Goal: Check status: Check status

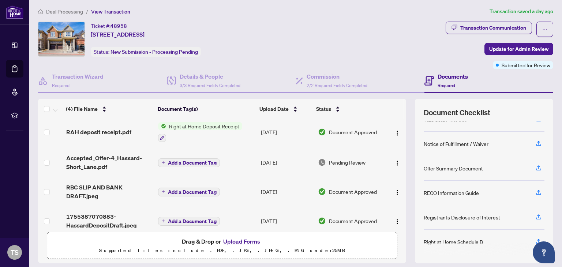
scroll to position [12, 0]
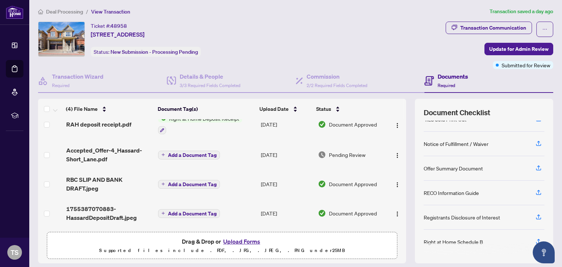
click at [337, 214] on span "Document Approved" at bounding box center [353, 213] width 48 height 8
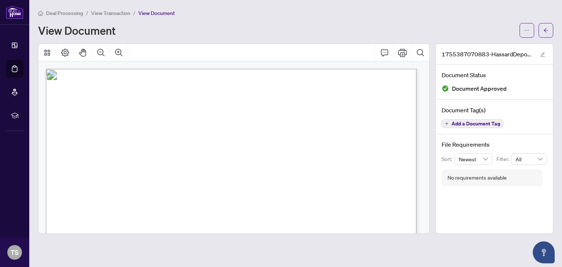
click at [109, 11] on span "View Transaction" at bounding box center [110, 13] width 39 height 7
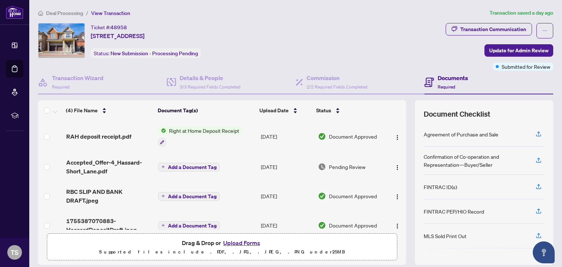
click at [270, 192] on td "[DATE]" at bounding box center [286, 195] width 57 height 29
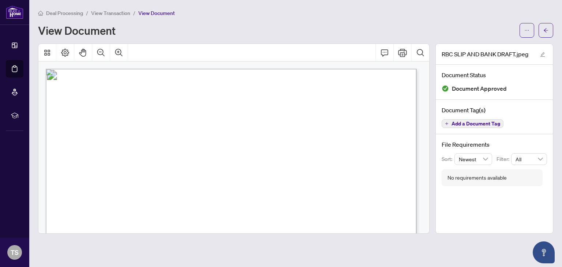
click at [110, 13] on span "View Transaction" at bounding box center [110, 13] width 39 height 7
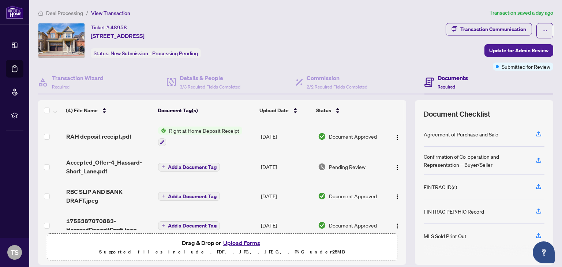
click at [341, 166] on span "Pending Review" at bounding box center [347, 167] width 37 height 8
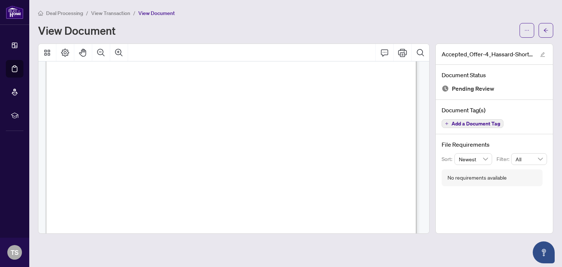
scroll to position [5999, 0]
click at [121, 13] on span "View Transaction" at bounding box center [110, 13] width 39 height 7
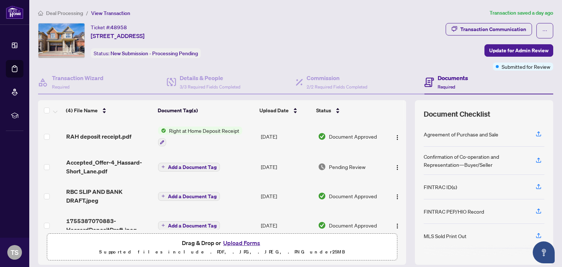
scroll to position [12, 0]
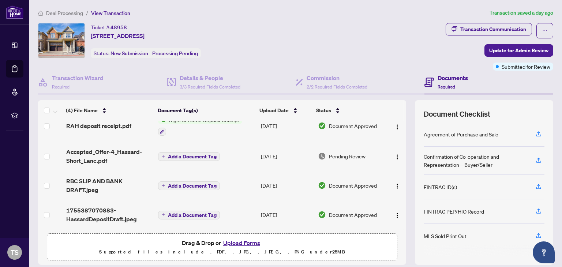
click at [60, 12] on span "Deal Processing" at bounding box center [64, 13] width 37 height 7
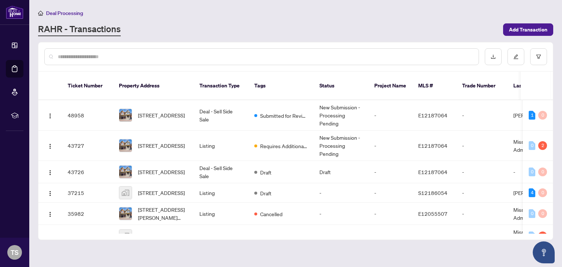
click at [40, 13] on icon "home" at bounding box center [40, 13] width 5 height 5
click at [42, 14] on icon "home" at bounding box center [40, 13] width 5 height 5
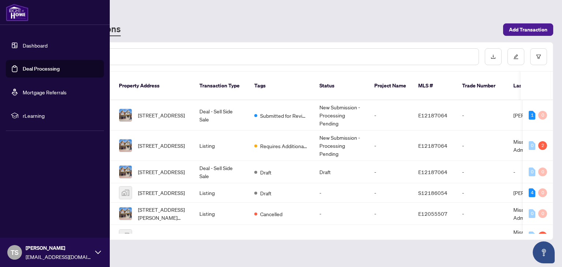
click at [25, 44] on link "Dashboard" at bounding box center [35, 45] width 25 height 7
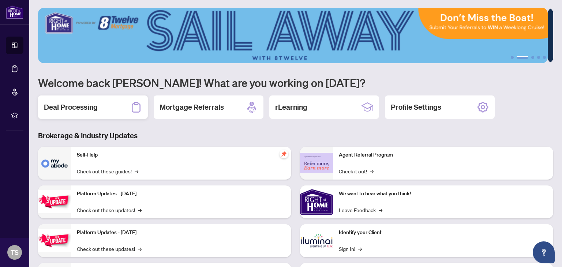
scroll to position [1, 0]
click at [74, 107] on h2 "Deal Processing" at bounding box center [71, 107] width 54 height 10
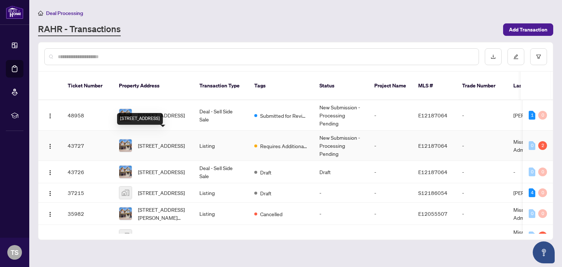
click at [154, 142] on span "[STREET_ADDRESS]" at bounding box center [161, 146] width 47 height 8
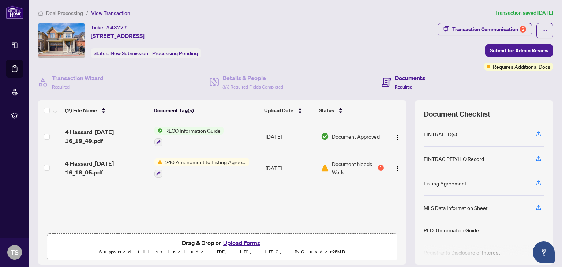
click at [195, 163] on span "240 Amendment to Listing Agreement - Authority to Offer for Sale Price Change/E…" at bounding box center [205, 162] width 87 height 8
click at [333, 162] on span "Document Needs Work" at bounding box center [354, 168] width 45 height 16
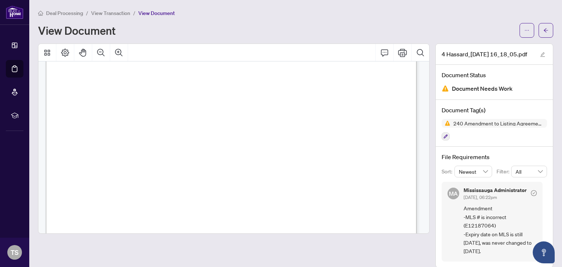
scroll to position [322, 0]
click at [117, 12] on span "View Transaction" at bounding box center [110, 13] width 39 height 7
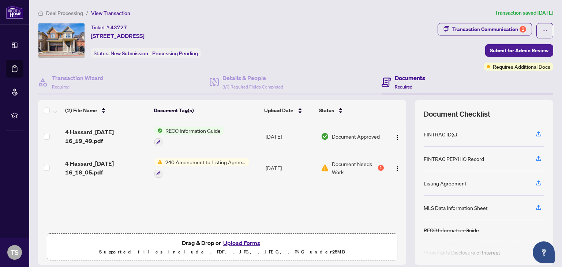
click at [194, 161] on span "240 Amendment to Listing Agreement - Authority to Offer for Sale Price Change/E…" at bounding box center [205, 162] width 87 height 8
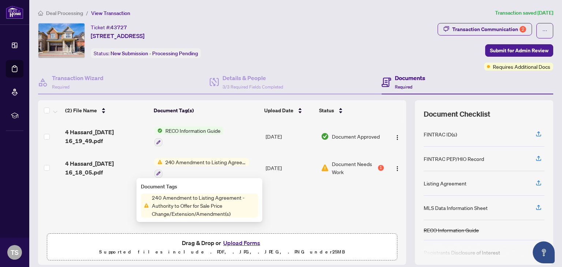
click at [194, 161] on span "240 Amendment to Listing Agreement - Authority to Offer for Sale Price Change/E…" at bounding box center [205, 162] width 87 height 8
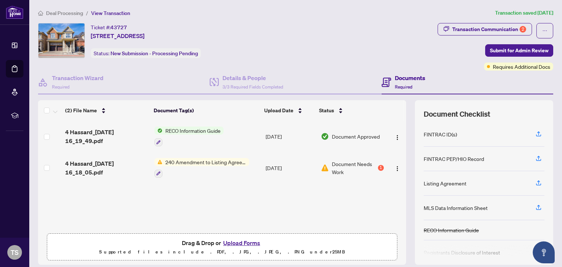
scroll to position [50, 0]
